Goal: Information Seeking & Learning: Find specific page/section

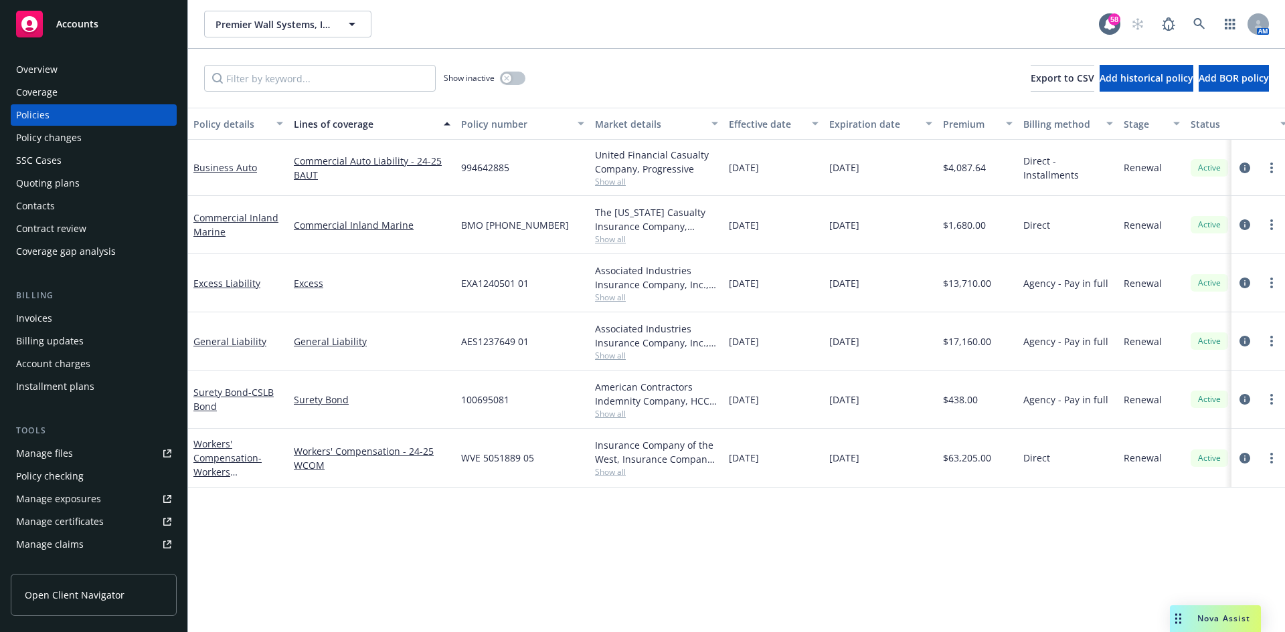
click at [295, 36] on div "Premier Wall Systems, Inc. Premier Wall Systems, Inc. 58 AM" at bounding box center [736, 24] width 1097 height 48
click at [301, 23] on span "Premier Wall Systems, Inc." at bounding box center [273, 24] width 116 height 14
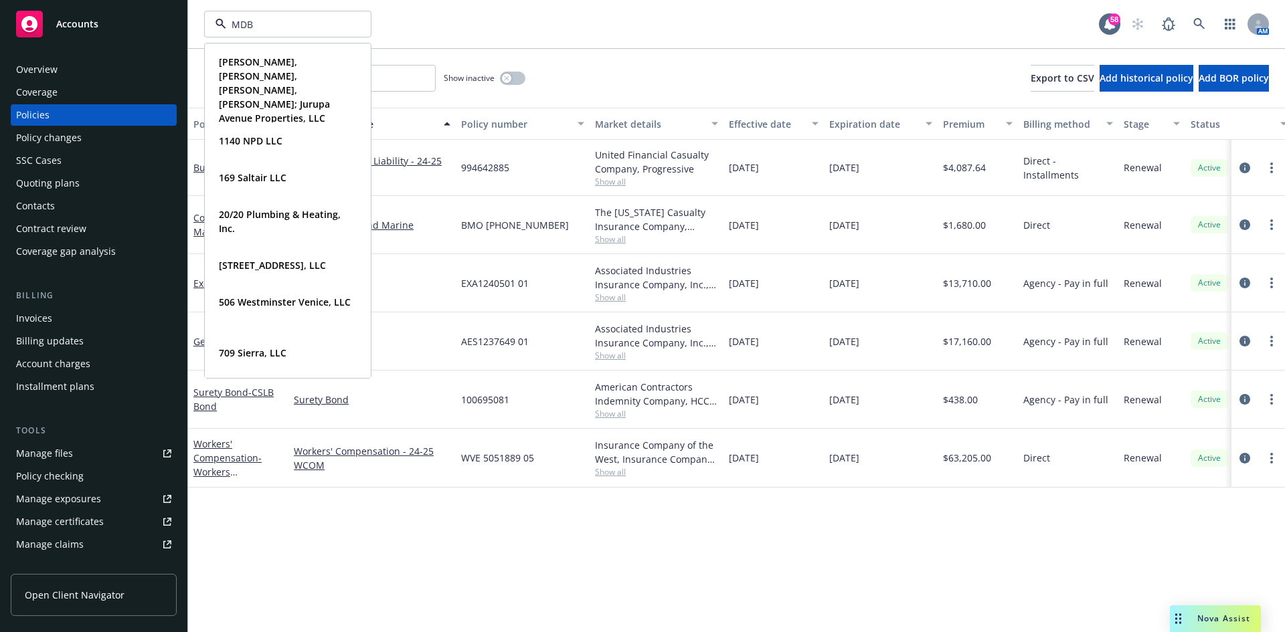
type input "MDB"
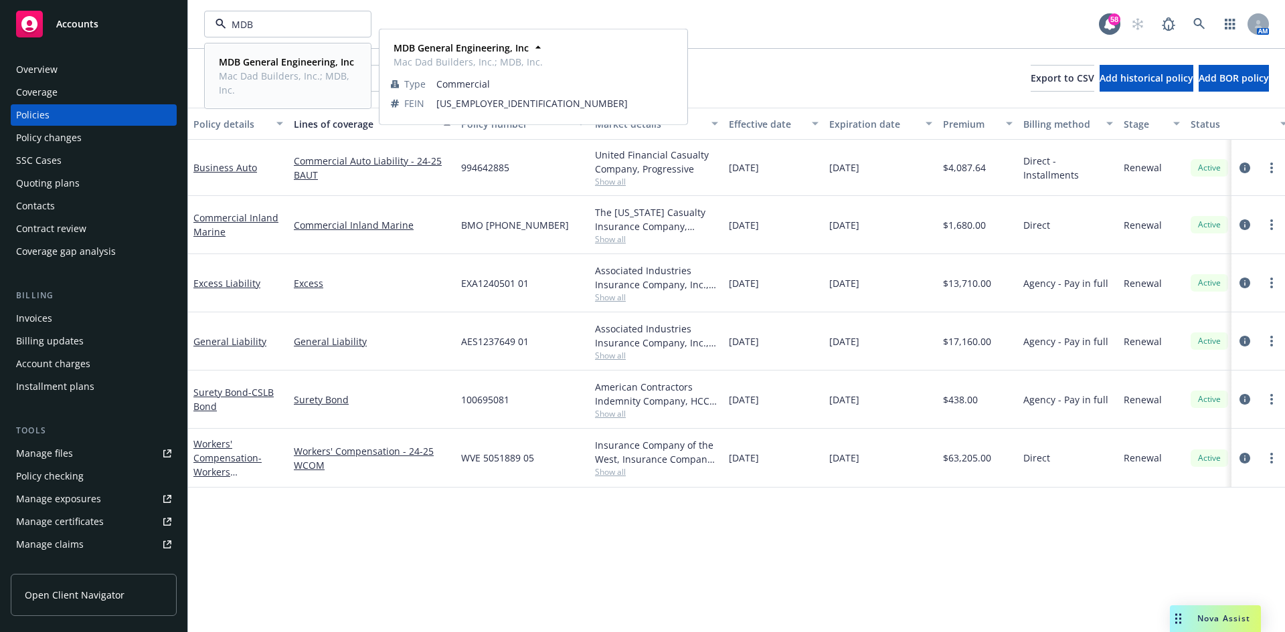
click at [288, 81] on span "Mac Dad Builders, Inc.; MDB, Inc." at bounding box center [286, 83] width 135 height 28
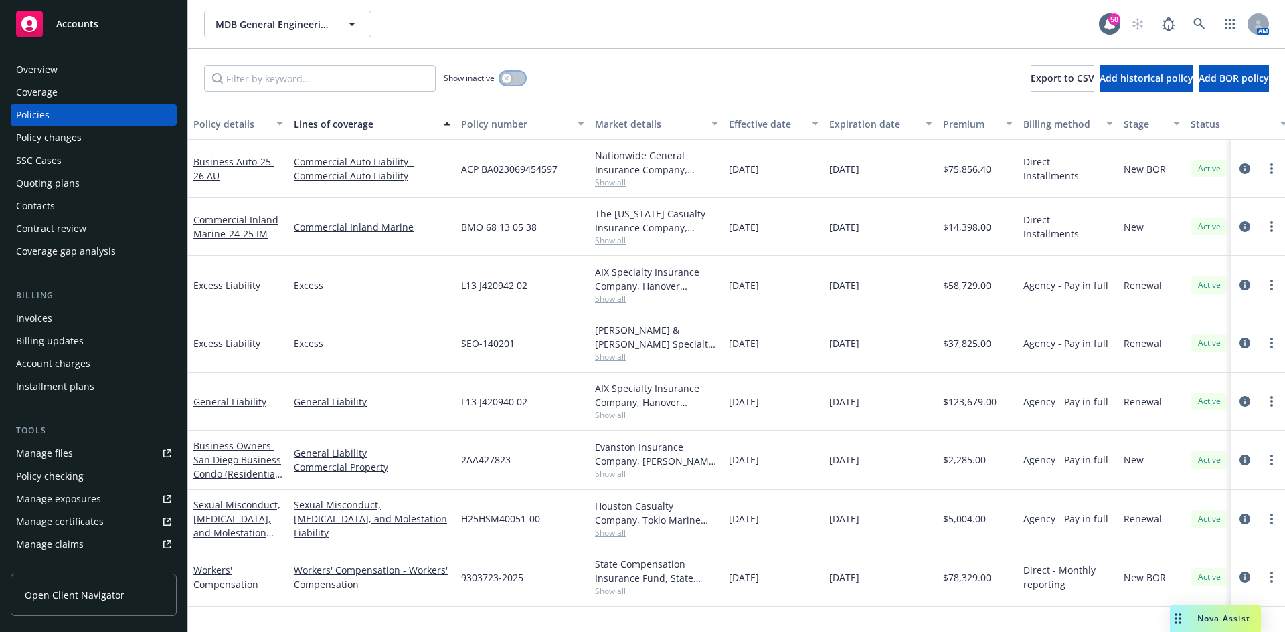
click at [506, 78] on icon "button" at bounding box center [506, 78] width 5 height 5
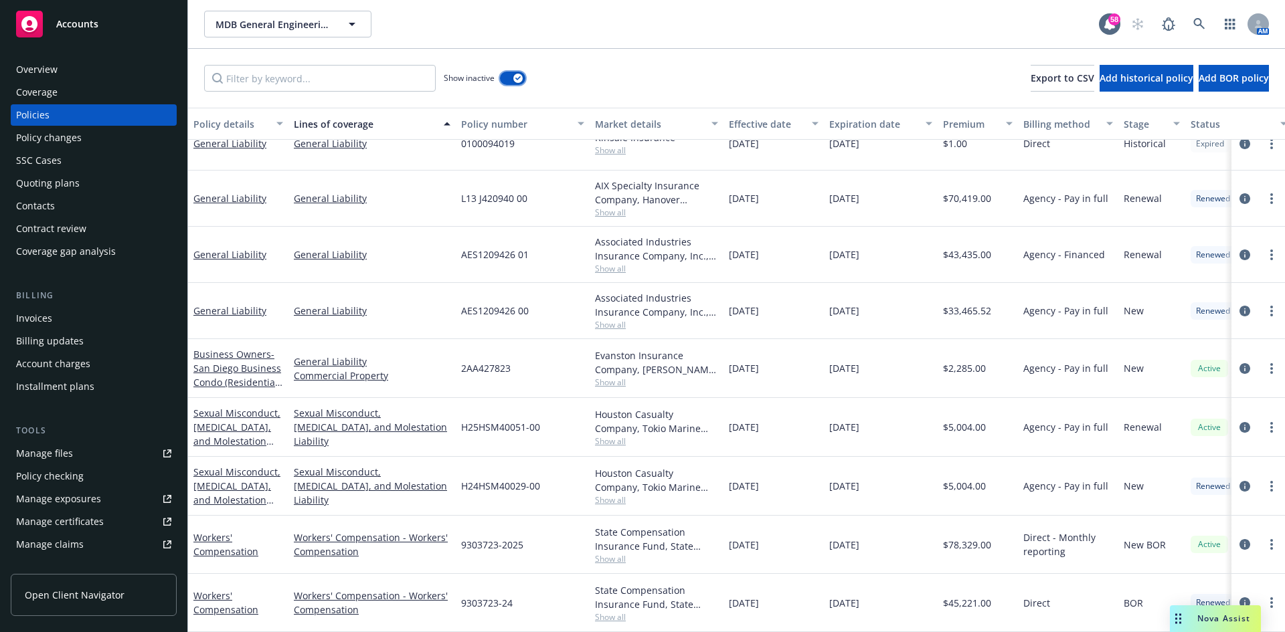
scroll to position [937, 0]
drag, startPoint x: 832, startPoint y: 116, endPoint x: 840, endPoint y: 118, distance: 8.1
click at [832, 116] on button "Expiration date" at bounding box center [881, 124] width 114 height 32
click at [853, 121] on div "Expiration date" at bounding box center [873, 124] width 88 height 14
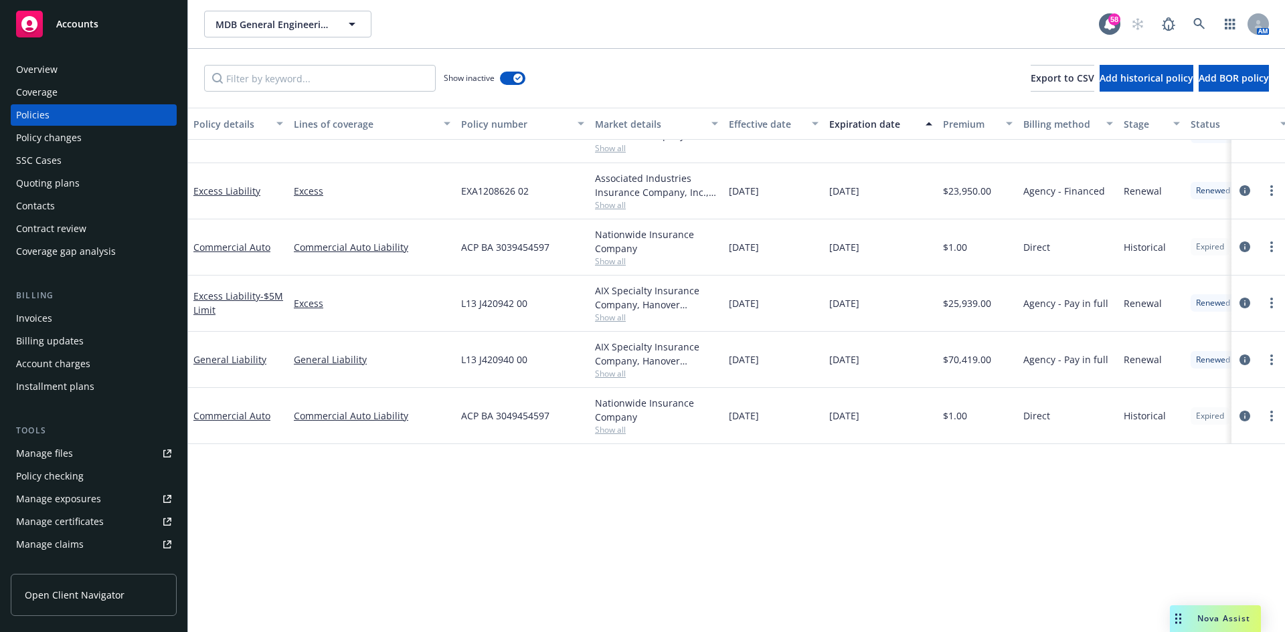
scroll to position [0, 0]
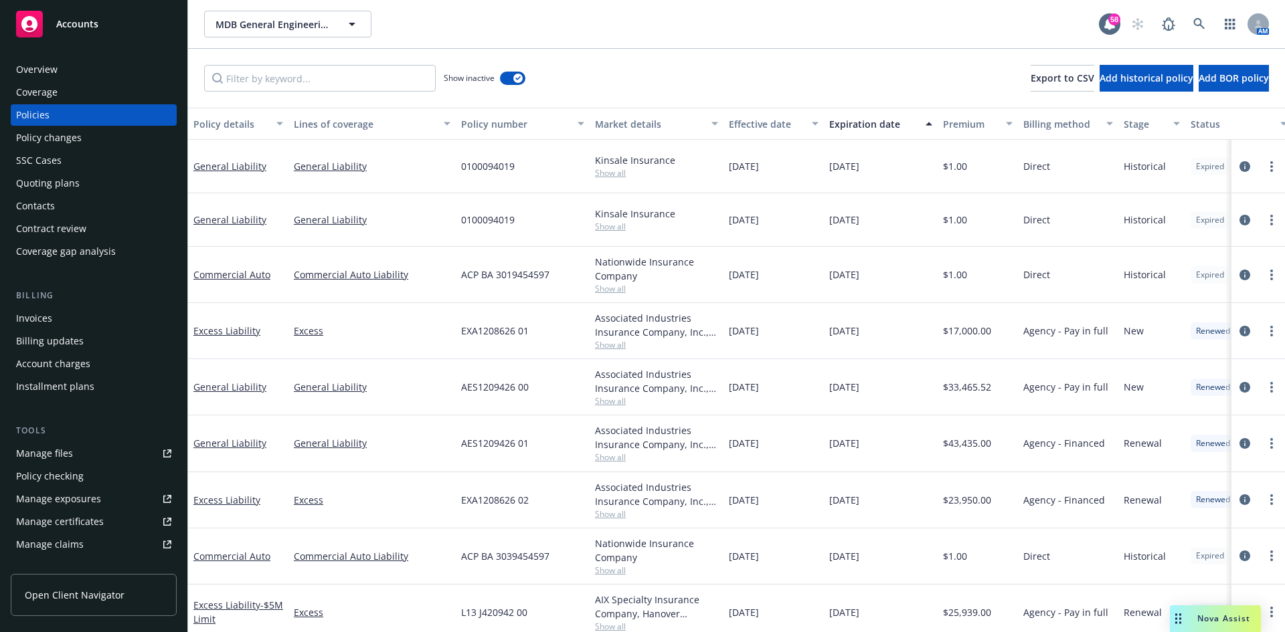
click at [873, 120] on div "Expiration date" at bounding box center [873, 124] width 88 height 14
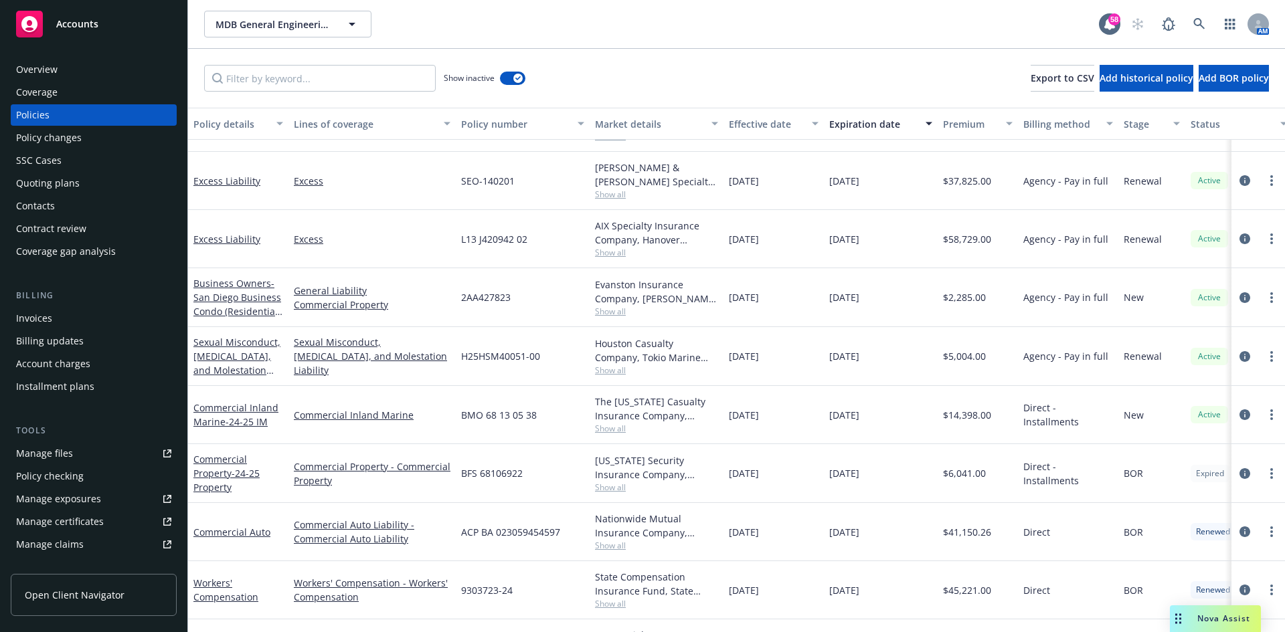
scroll to position [201, 0]
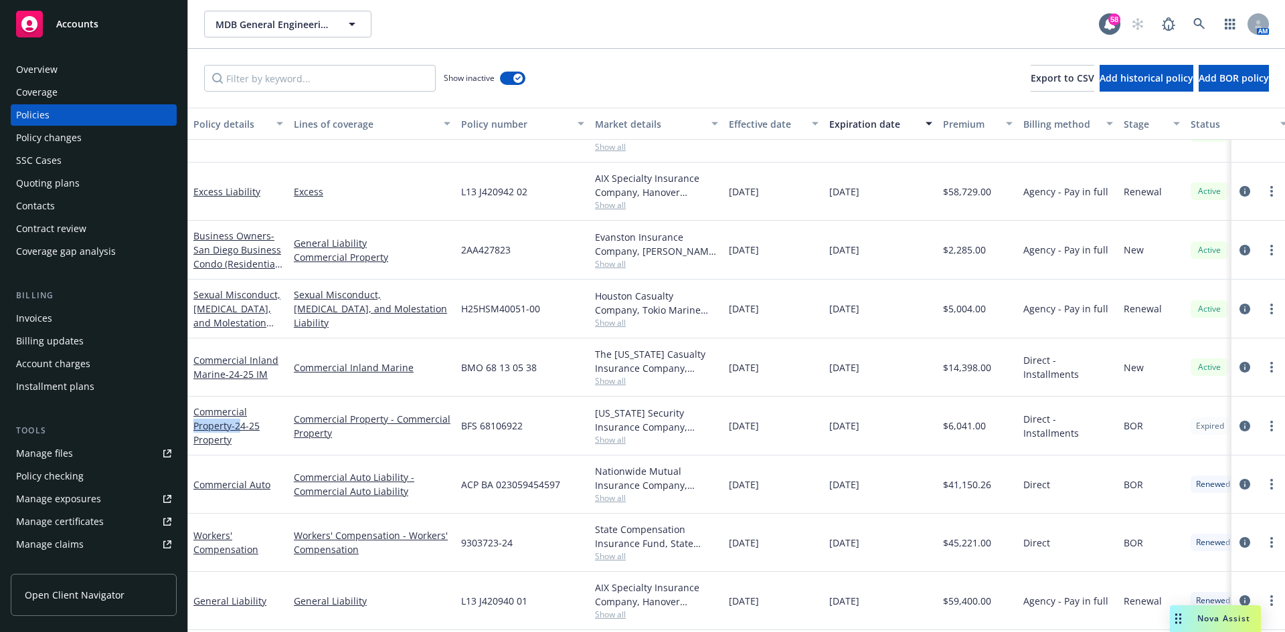
click at [246, 418] on div "Commercial Property - 24-25 Property" at bounding box center [238, 426] width 90 height 42
click at [224, 426] on link "Commercial Property - 24-25 Property" at bounding box center [226, 425] width 66 height 41
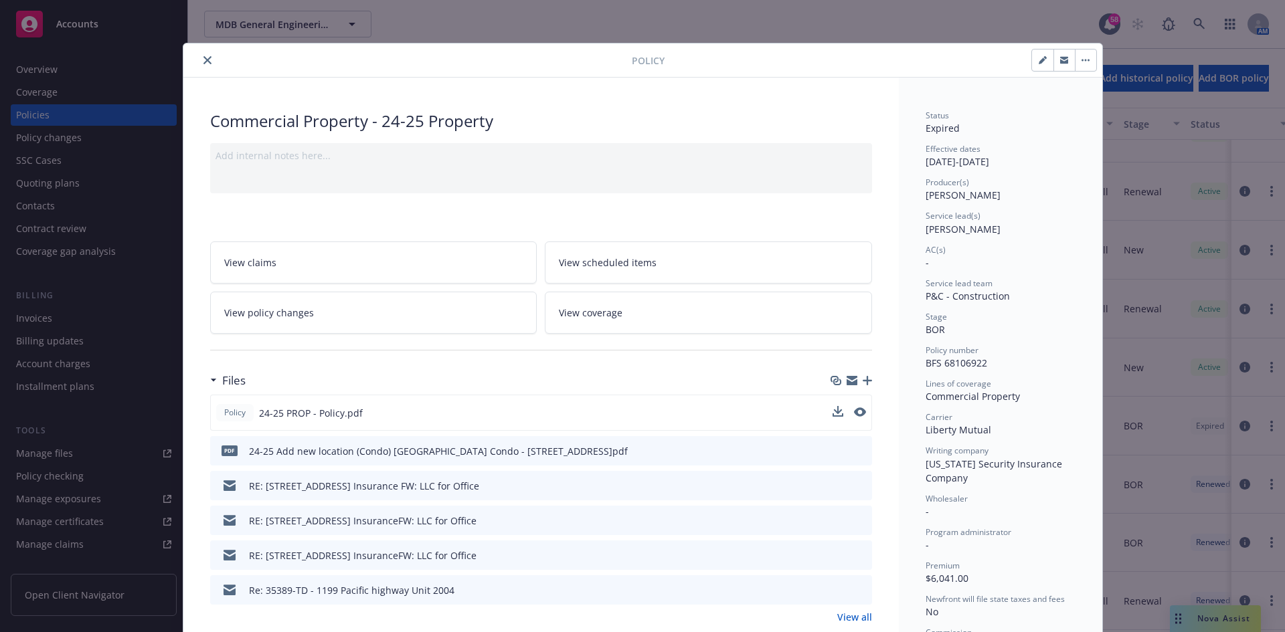
scroll to position [67, 0]
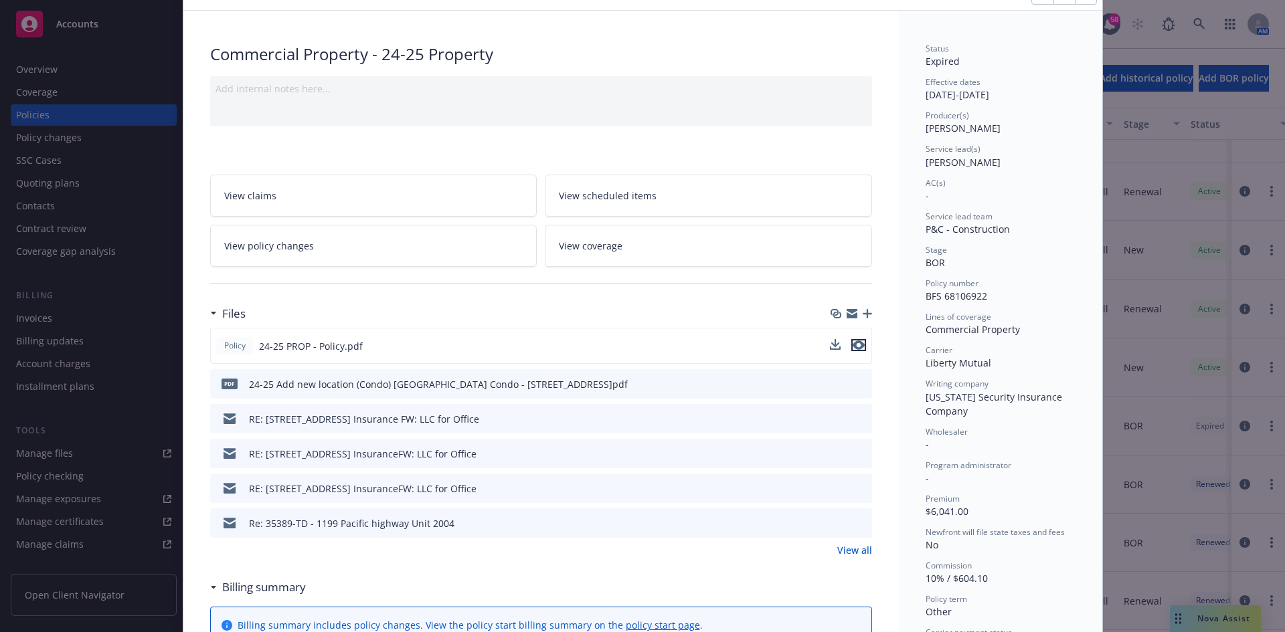
click at [859, 348] on button "preview file" at bounding box center [858, 345] width 15 height 12
click at [68, 446] on div "Policy Commercial Property - 24-25 Property Add internal notes here... View cla…" at bounding box center [642, 316] width 1285 height 632
click at [63, 452] on div "Policy Commercial Property - 24-25 Property Add internal notes here... View cla…" at bounding box center [642, 316] width 1285 height 632
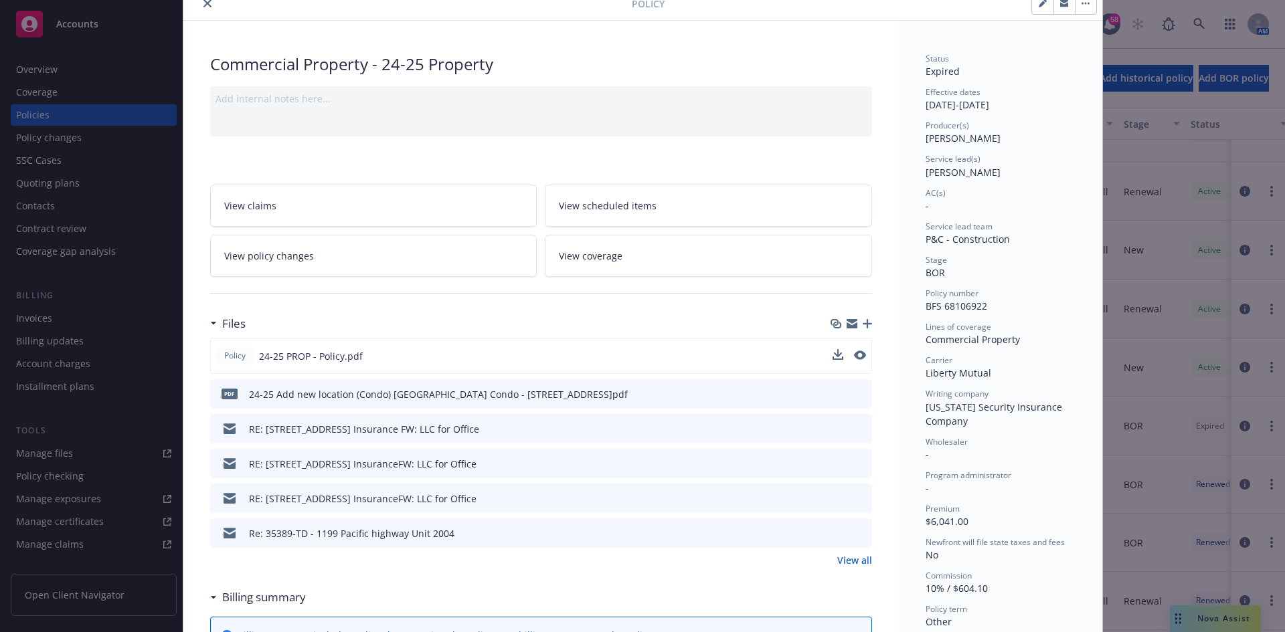
scroll to position [0, 0]
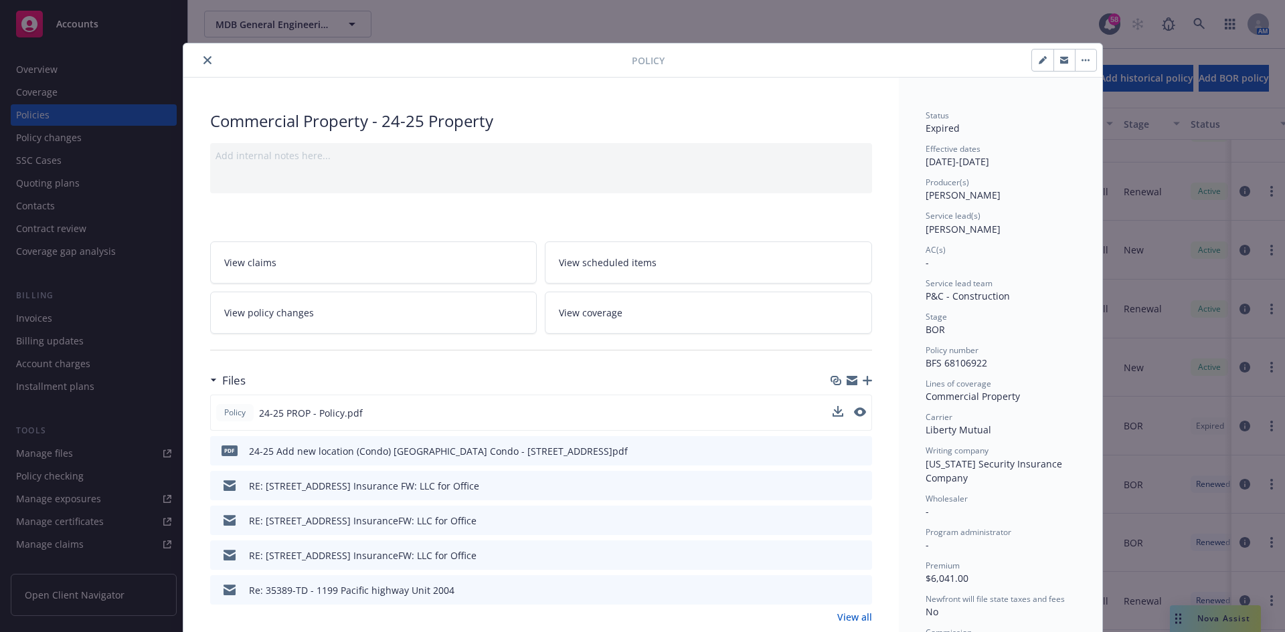
click at [203, 60] on icon "close" at bounding box center [207, 60] width 8 height 8
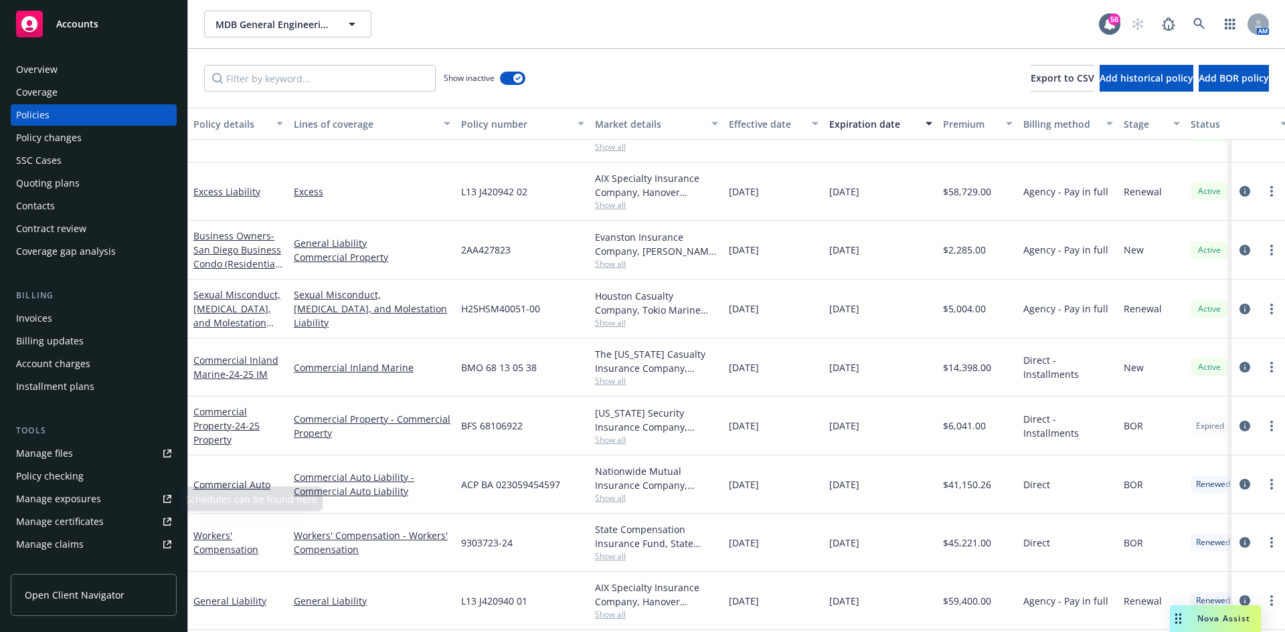
click at [76, 449] on link "Manage files" at bounding box center [94, 453] width 166 height 21
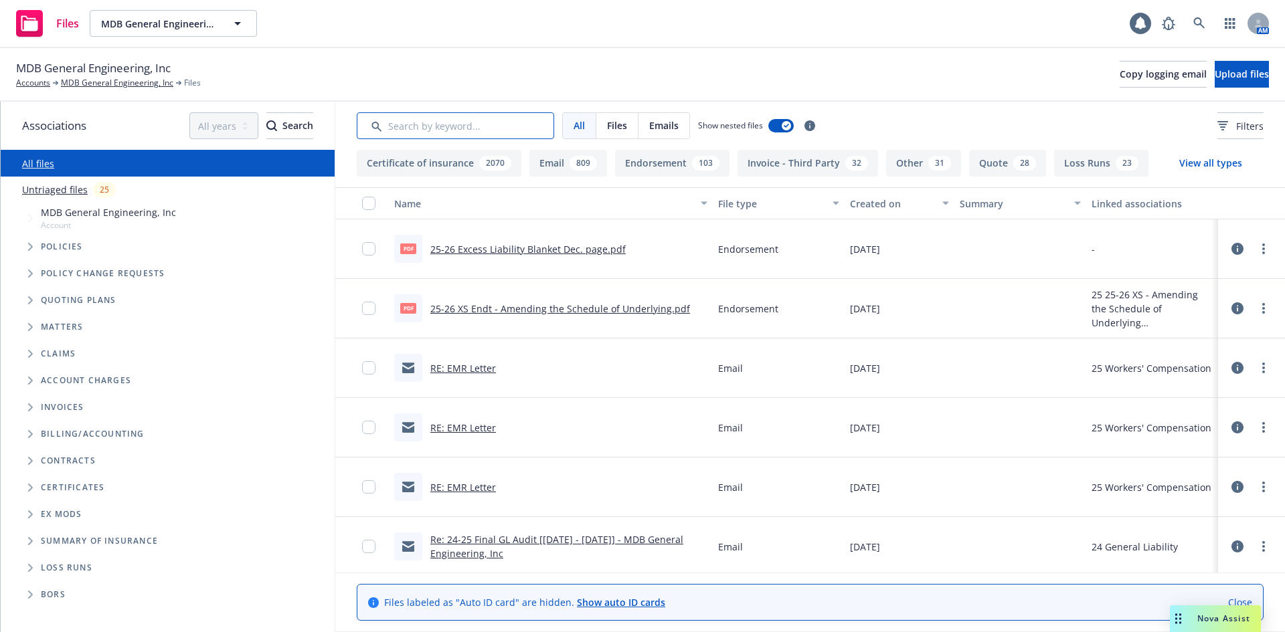
click at [520, 132] on input "Search by keyword..." at bounding box center [455, 125] width 197 height 27
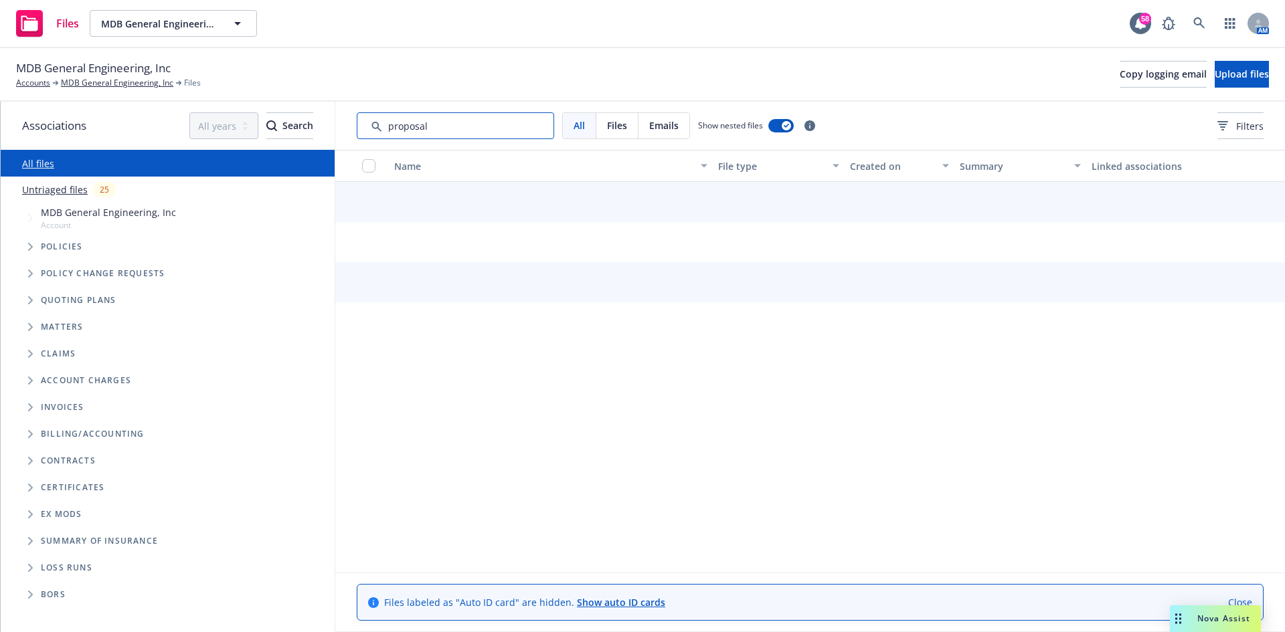
type input "proposal"
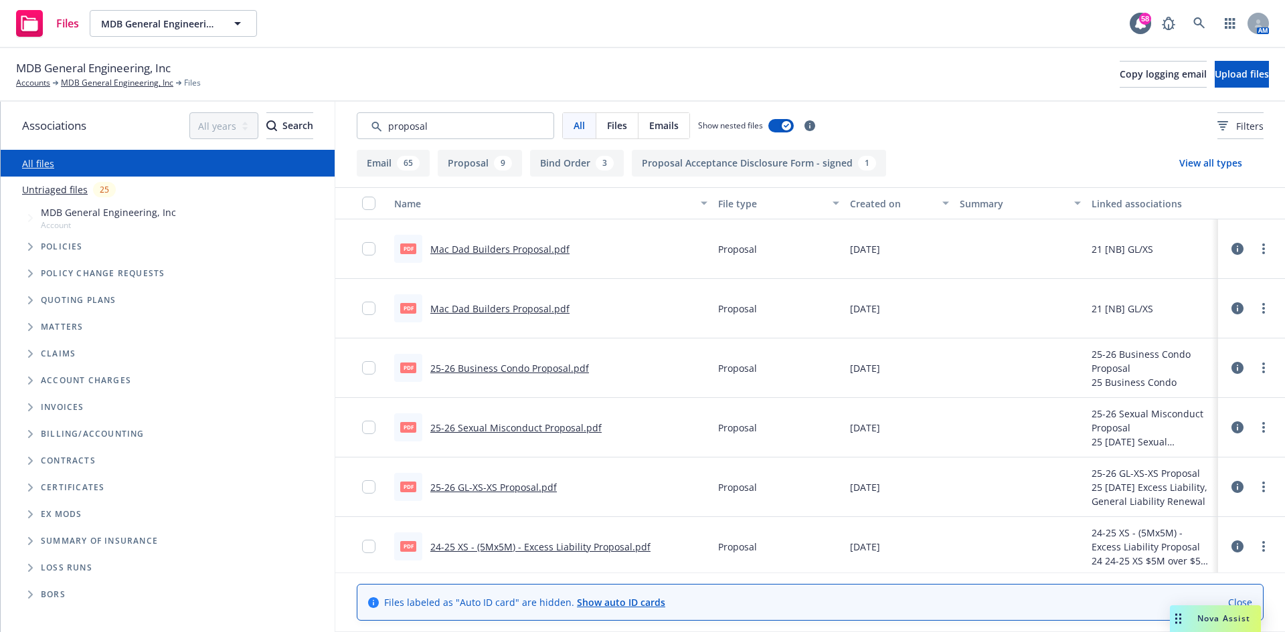
click at [856, 207] on div "Created on" at bounding box center [892, 204] width 84 height 14
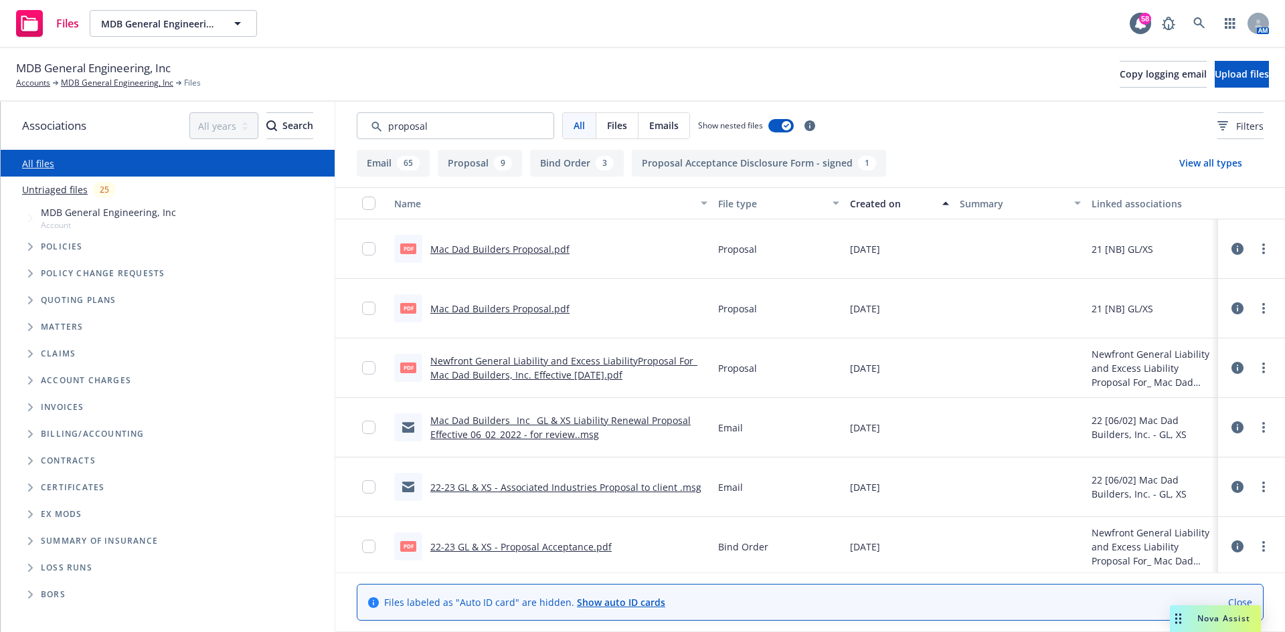
click at [866, 206] on div "Created on" at bounding box center [892, 204] width 84 height 14
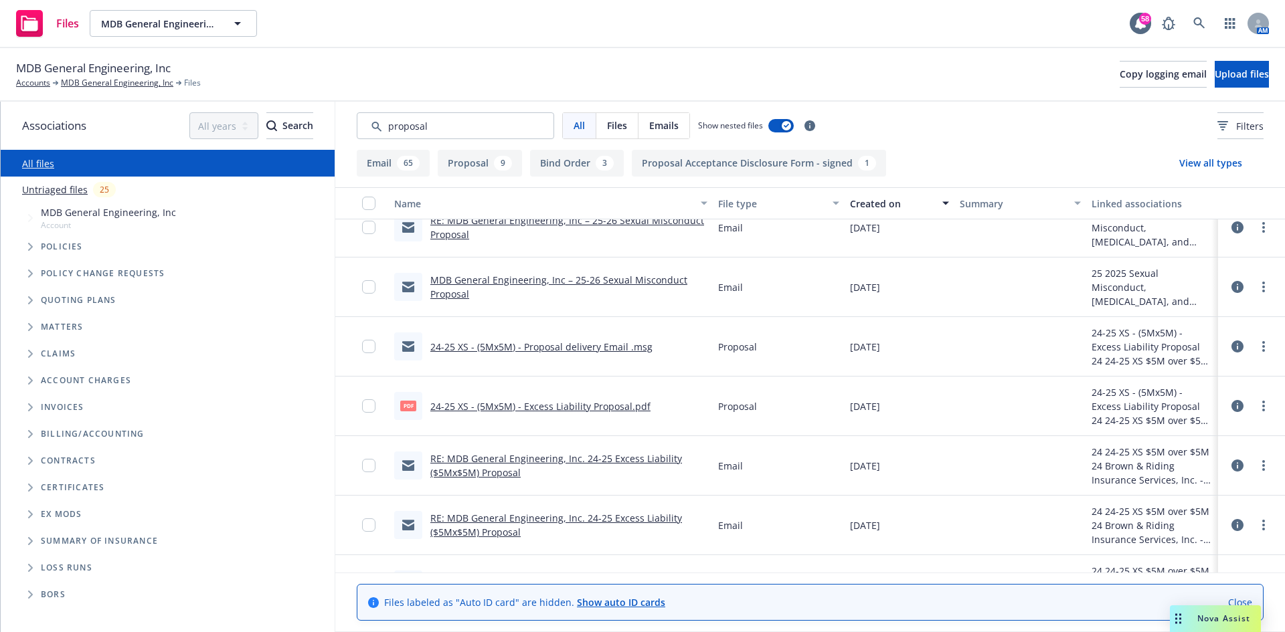
scroll to position [2074, 0]
